Goal: Transaction & Acquisition: Purchase product/service

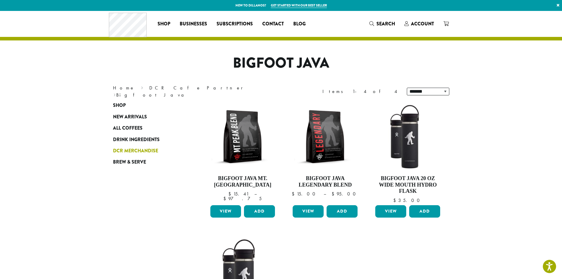
click at [129, 152] on span "DCR Merchandise" at bounding box center [135, 150] width 45 height 7
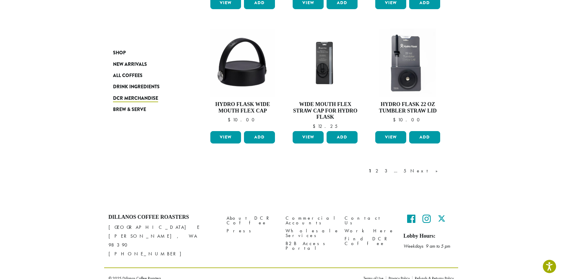
scroll to position [453, 0]
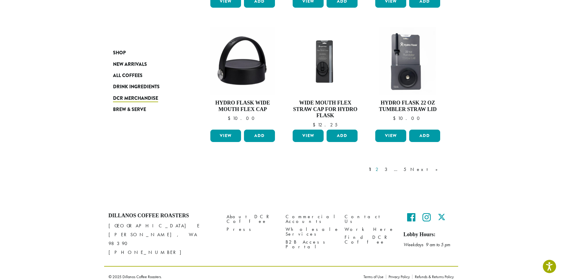
click at [382, 170] on link "2" at bounding box center [377, 169] width 7 height 7
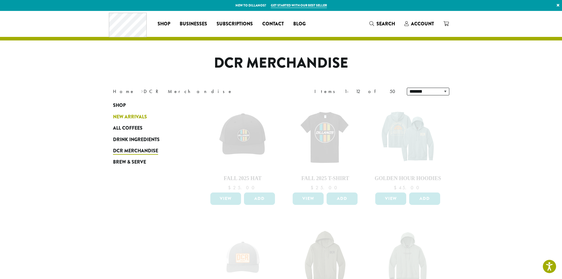
click at [132, 117] on span "New Arrivals" at bounding box center [130, 116] width 34 height 7
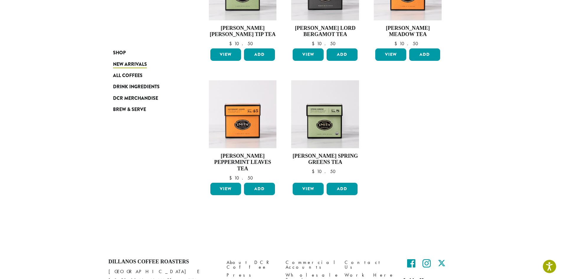
scroll to position [413, 0]
